Goal: Information Seeking & Learning: Learn about a topic

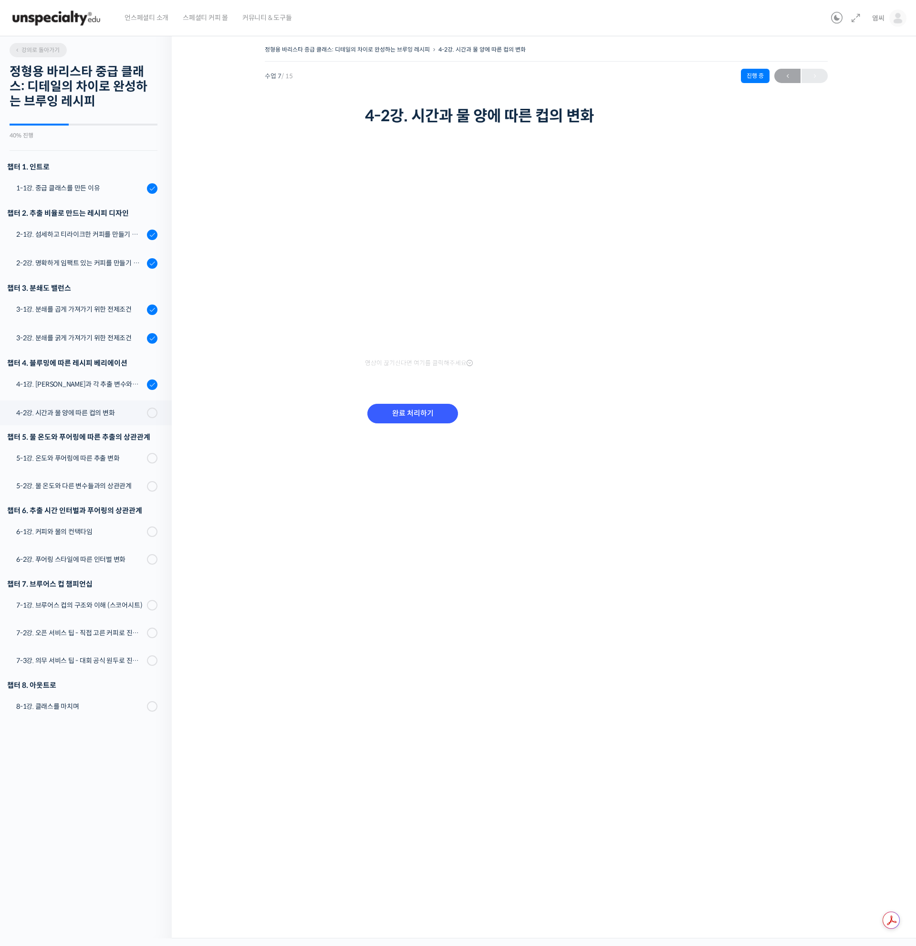
click at [27, 48] on span "강의로 돌아가기" at bounding box center [36, 49] width 45 height 7
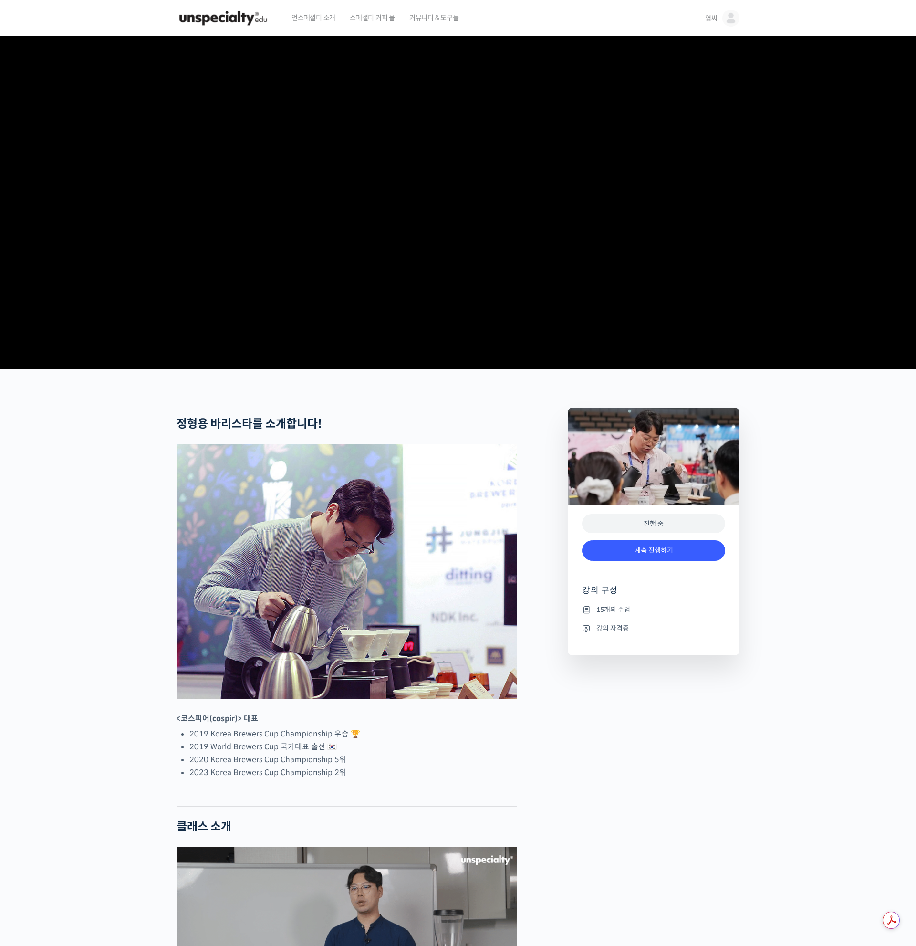
click at [729, 21] on img at bounding box center [730, 18] width 17 height 17
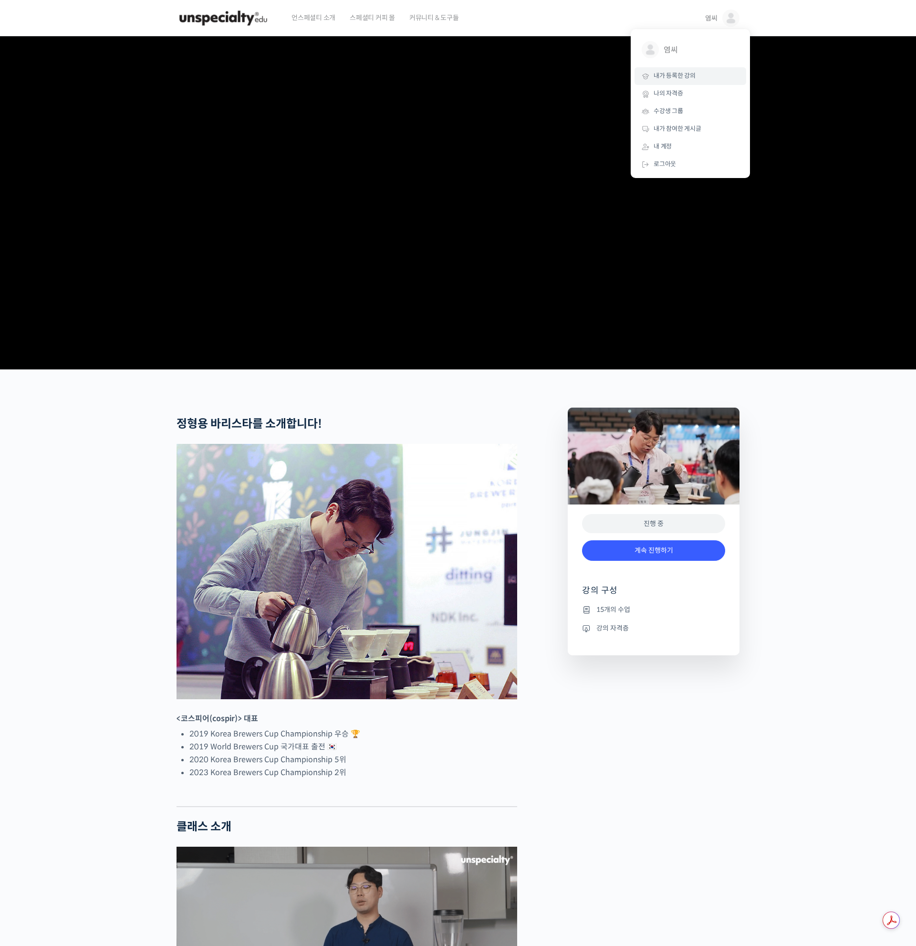
click at [697, 80] on link "내가 등록한 강의" at bounding box center [691, 76] width 112 height 18
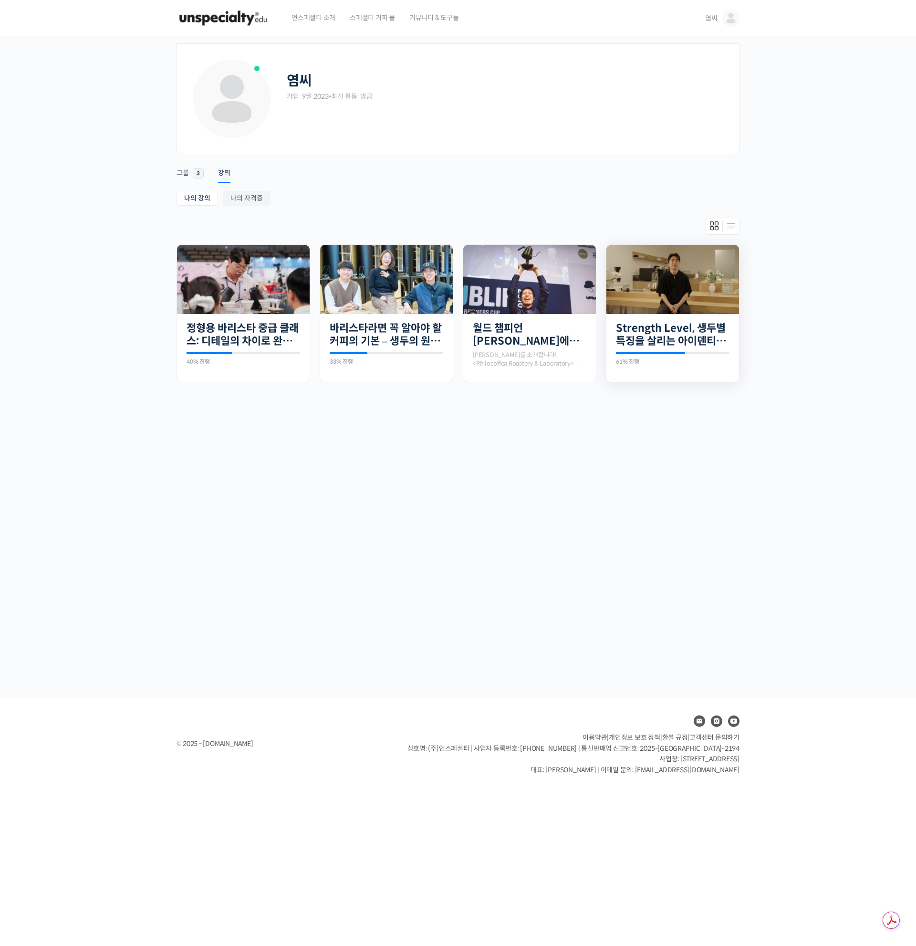
click at [713, 281] on img at bounding box center [672, 279] width 133 height 69
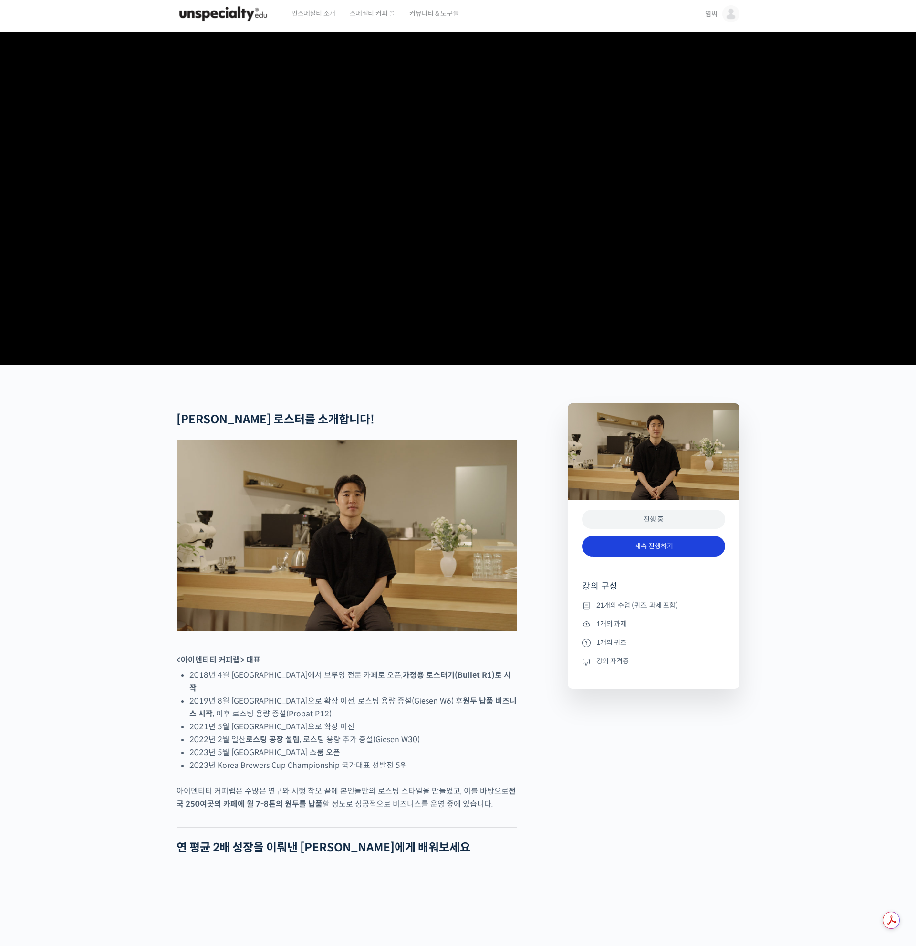
scroll to position [13, 0]
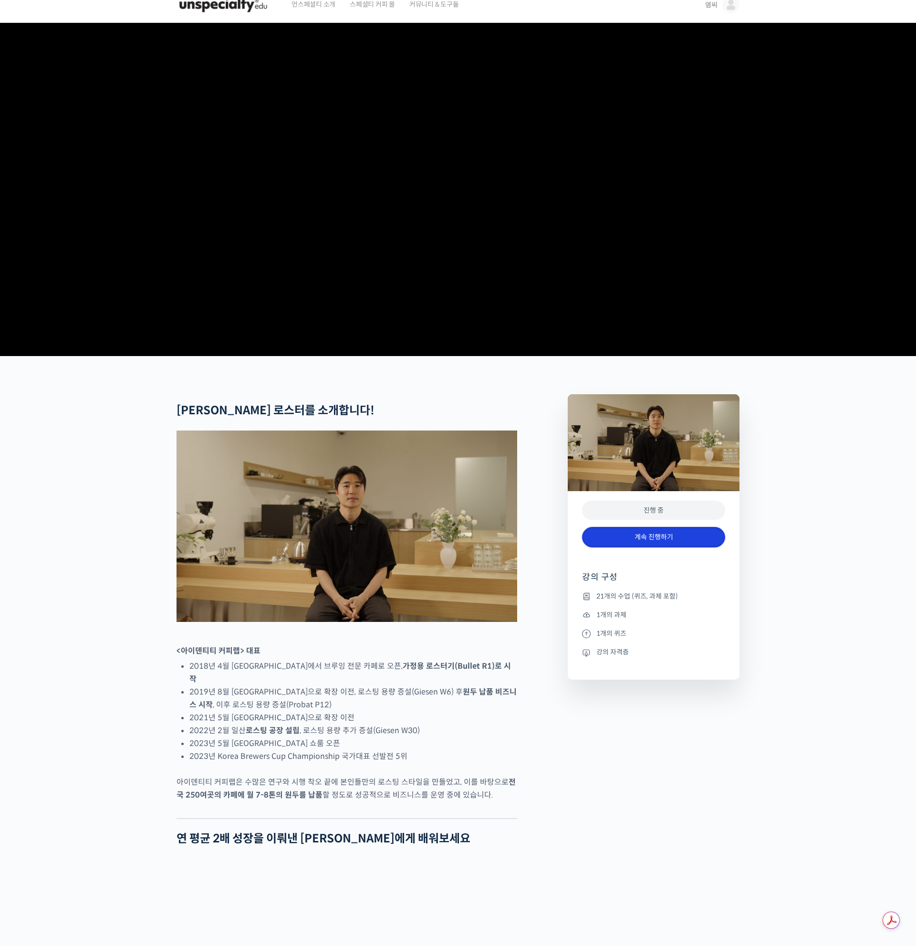
click at [643, 547] on link "계속 진행하기" at bounding box center [653, 537] width 143 height 21
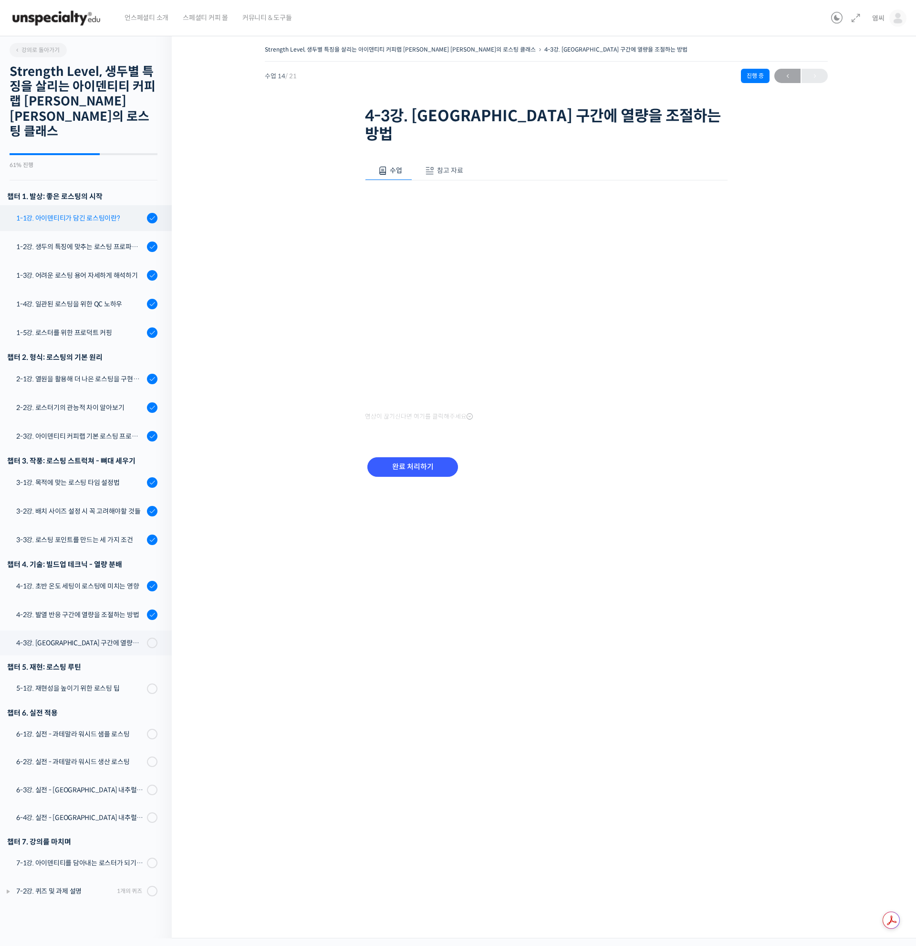
click at [109, 213] on div "1-1강. 아이덴티티가 담긴 로스팅이란?" at bounding box center [80, 218] width 128 height 10
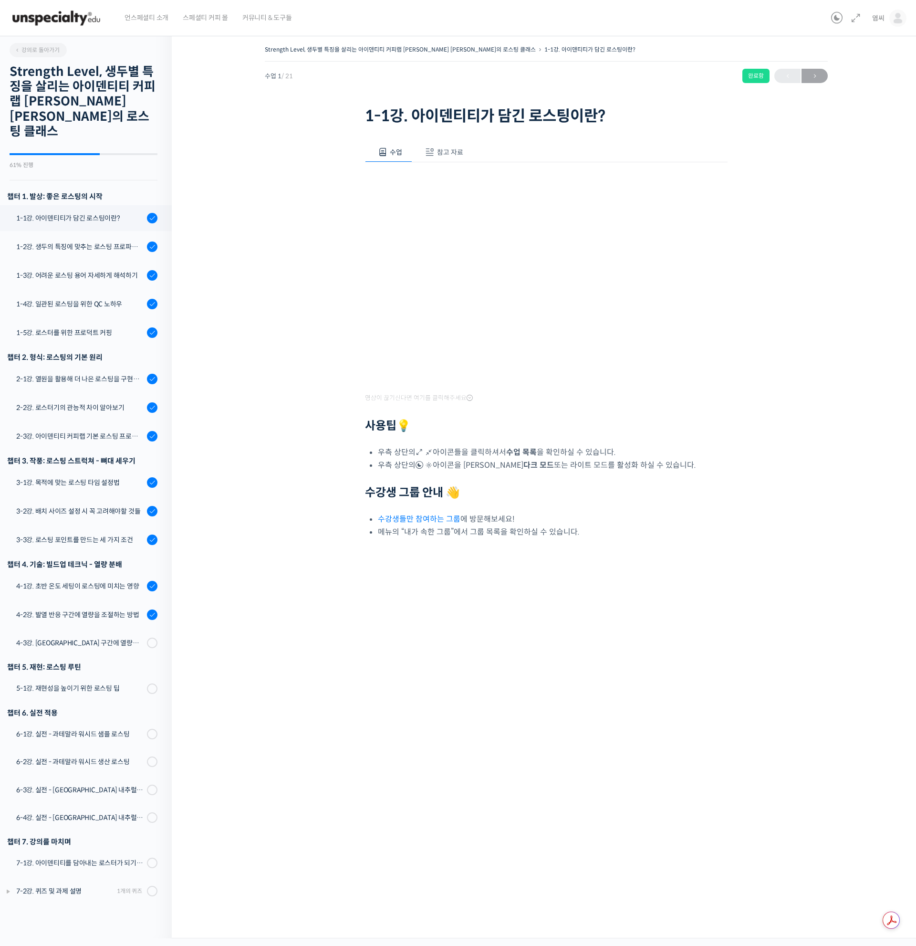
click at [459, 154] on span "참고 자료" at bounding box center [450, 152] width 26 height 9
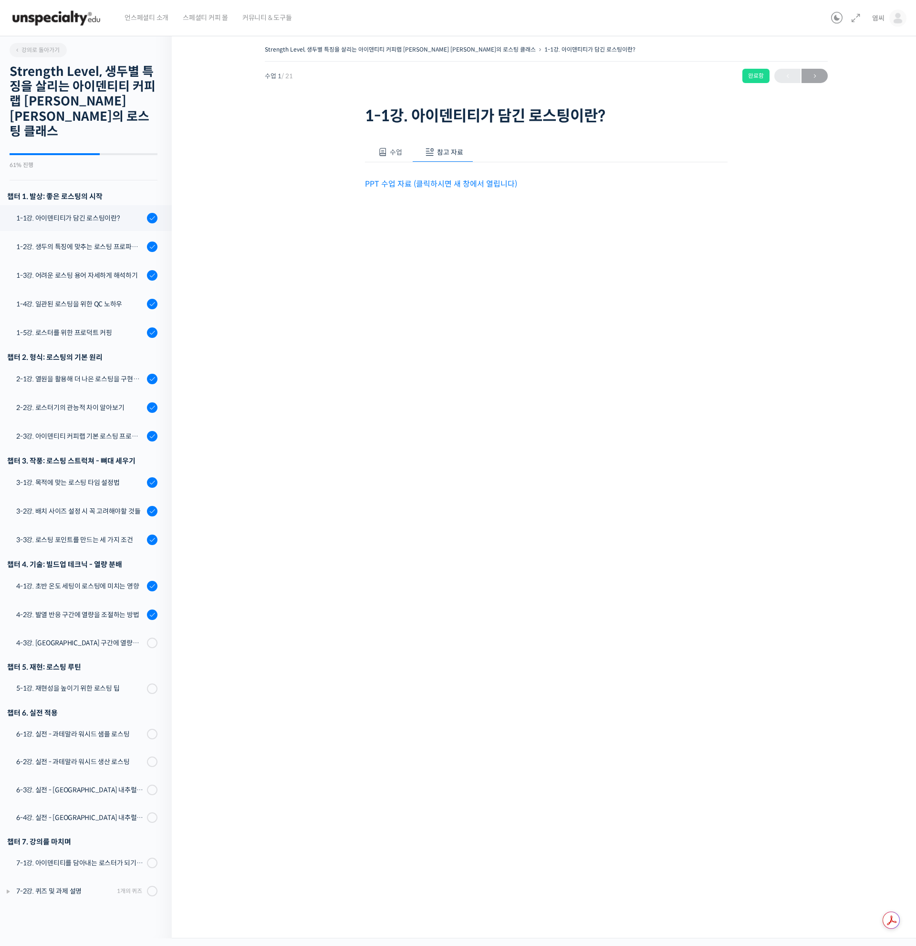
click at [452, 181] on link "PPT 수업 자료 (클릭하시면 새 창에서 열립니다)" at bounding box center [441, 184] width 152 height 10
click at [385, 156] on span at bounding box center [383, 152] width 10 height 10
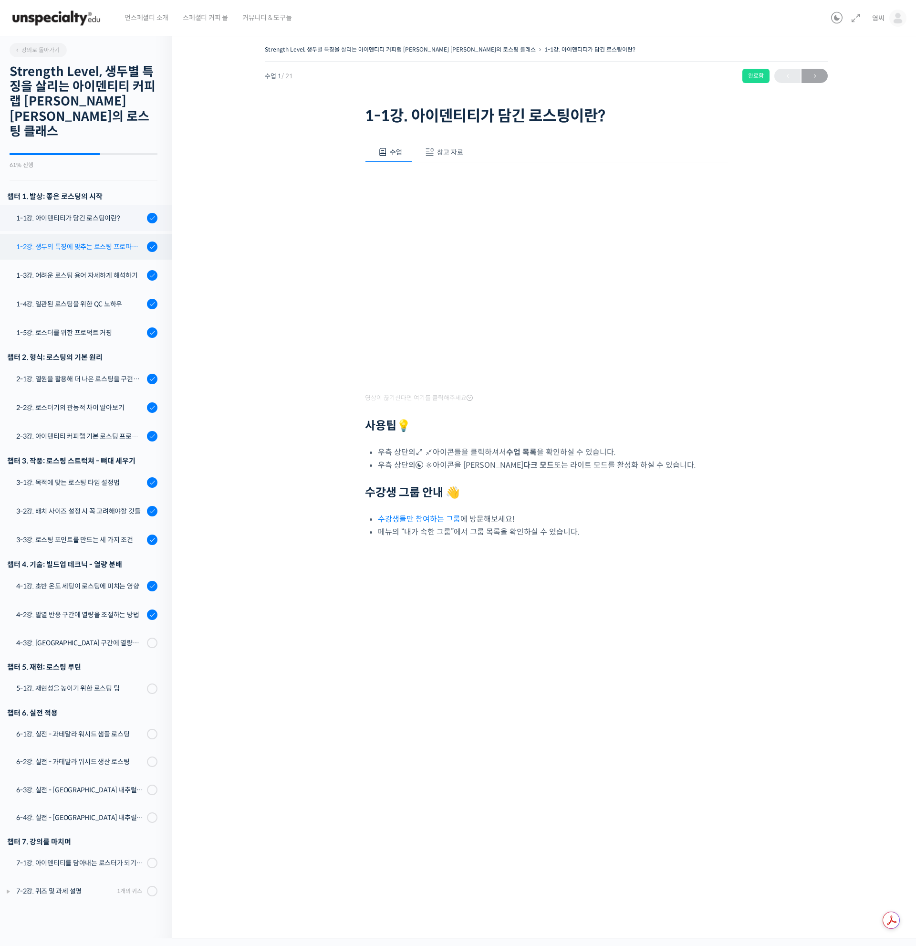
click at [101, 234] on link "1-2강. 생두의 특징에 맞추는 로스팅 프로파일 'Stength Level'" at bounding box center [83, 247] width 177 height 26
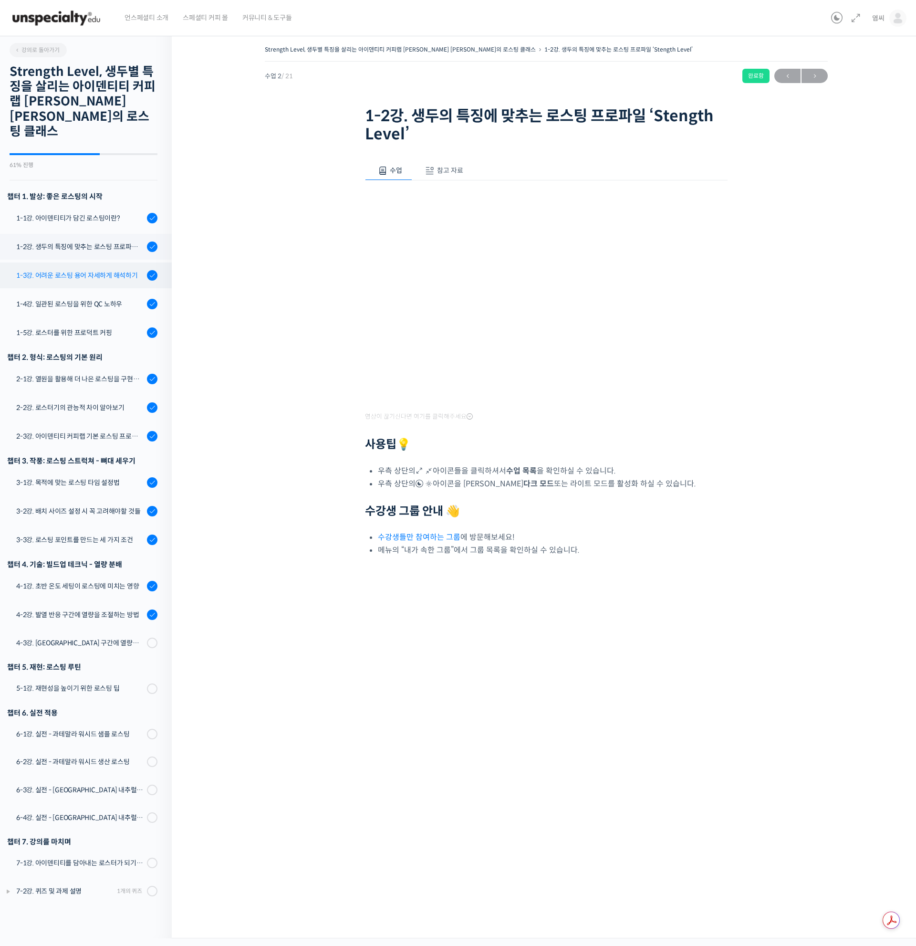
click at [82, 270] on div "1-3강. 어려운 로스팅 용어 자세하게 해석하기" at bounding box center [80, 275] width 128 height 10
